Goal: Task Accomplishment & Management: Manage account settings

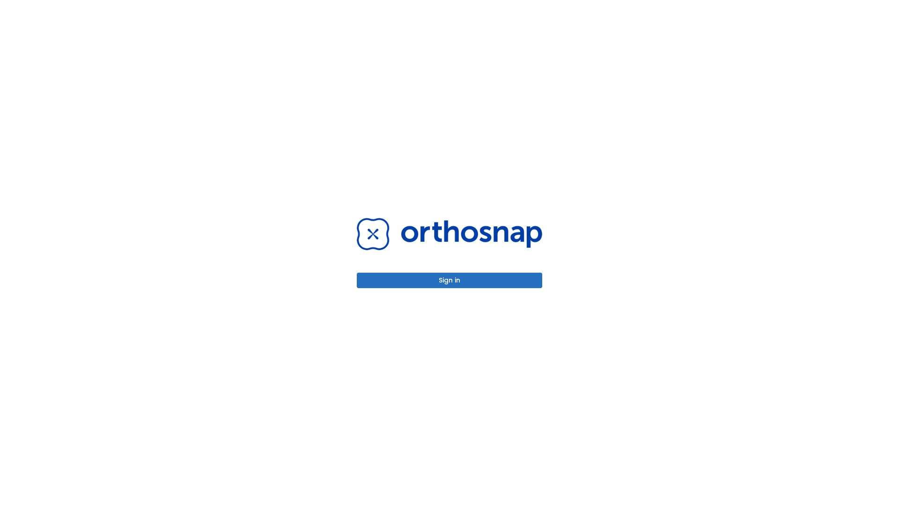
click at [449, 280] on button "Sign in" at bounding box center [449, 279] width 185 height 15
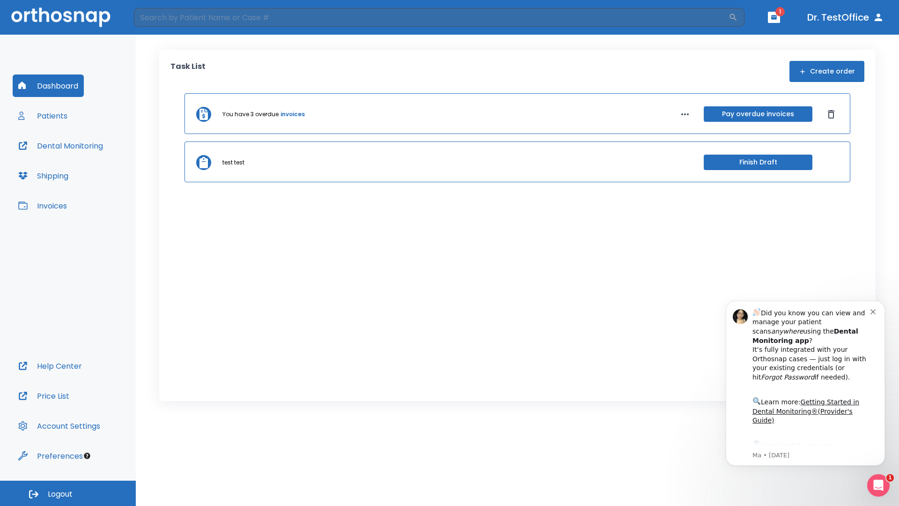
click at [68, 493] on span "Logout" at bounding box center [60, 494] width 25 height 10
